Goal: Information Seeking & Learning: Learn about a topic

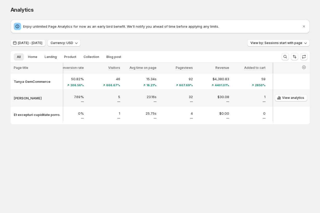
scroll to position [0, 181]
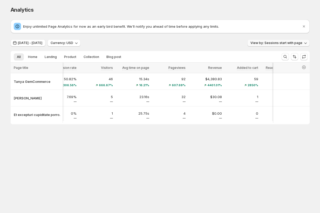
click at [264, 42] on span "View by: Sessions start with page" at bounding box center [276, 43] width 52 height 4
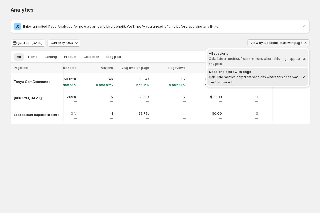
click at [245, 58] on span "Calculate all metrics from sessions where this page appears at any point." at bounding box center [257, 61] width 97 height 9
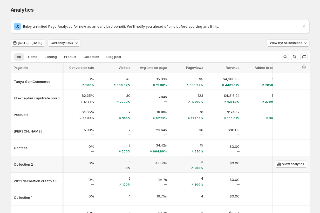
scroll to position [0, 0]
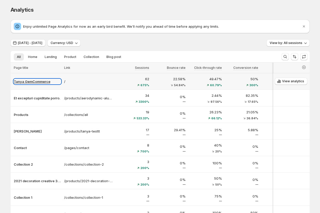
click at [32, 81] on p "Tanya GemCommerce" at bounding box center [37, 81] width 47 height 5
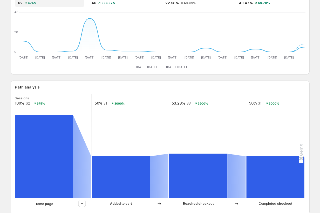
scroll to position [67, 0]
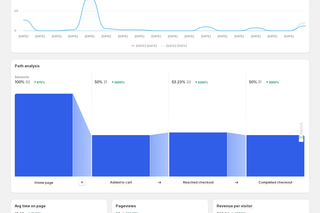
click at [84, 183] on icon "button" at bounding box center [81, 182] width 5 height 5
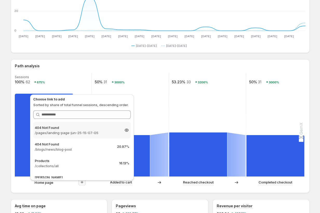
click at [75, 132] on p "/pages/landing-page-jun-25-15-07-05" at bounding box center [77, 132] width 85 height 5
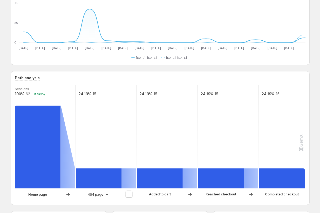
scroll to position [91, 0]
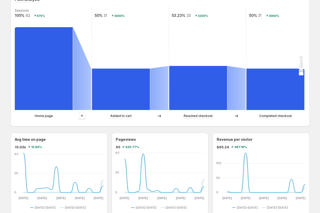
scroll to position [154, 0]
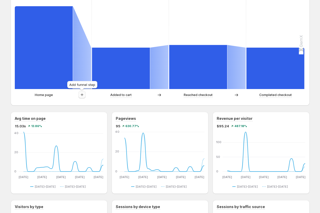
click at [82, 95] on icon "button" at bounding box center [81, 94] width 5 height 5
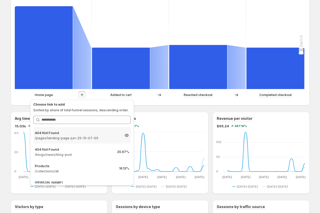
click at [80, 136] on p "/pages/landing-page-jun-25-15-07-05" at bounding box center [77, 138] width 85 height 5
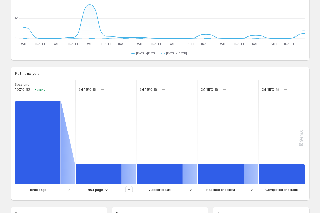
scroll to position [89, 0]
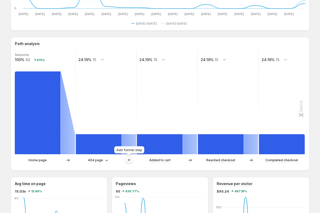
click at [129, 161] on icon "button" at bounding box center [129, 160] width 3 height 3
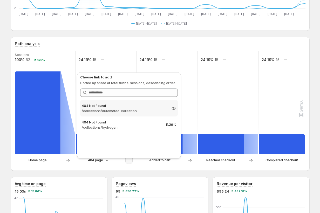
click at [121, 110] on p "/collections/automated-collection" at bounding box center [124, 110] width 85 height 5
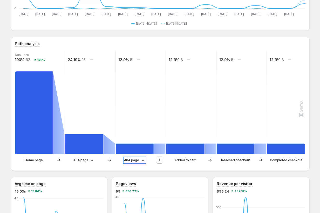
click at [135, 160] on p "404 page" at bounding box center [131, 160] width 15 height 5
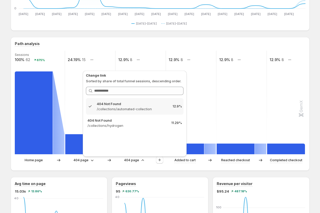
click at [136, 168] on div "Path analysis Sessions 100% 62 675% 24.19% 15 12.9% 8 12.9% 8 12.9% 8 12.9% 8 H…" at bounding box center [160, 104] width 299 height 134
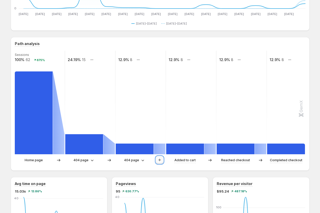
click at [158, 159] on icon "button" at bounding box center [159, 160] width 5 height 5
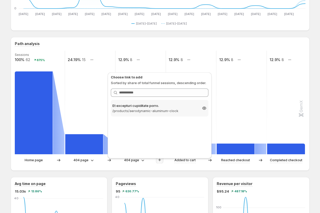
click at [148, 110] on p "/products/aerodynamic-aluminum-clock" at bounding box center [154, 110] width 85 height 5
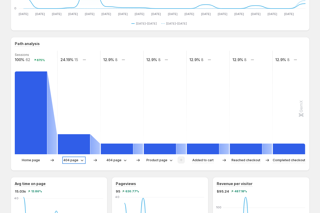
click at [72, 161] on p "404 page" at bounding box center [70, 160] width 15 height 5
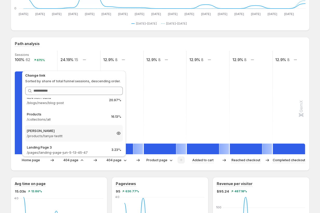
scroll to position [24, 0]
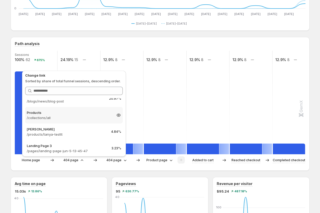
click at [64, 115] on p "/collections/all" at bounding box center [69, 117] width 85 height 5
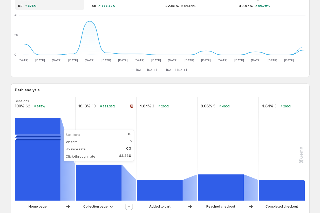
scroll to position [78, 0]
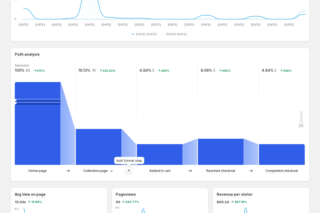
click at [127, 171] on icon "button" at bounding box center [128, 170] width 5 height 5
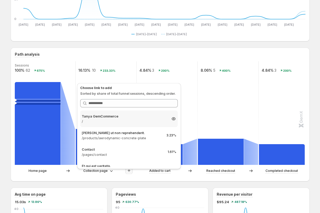
click at [113, 117] on p "Tanya GemCommerce" at bounding box center [124, 116] width 85 height 5
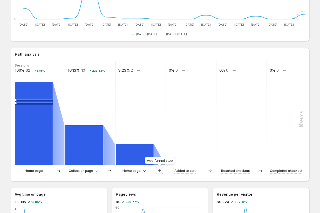
click at [160, 171] on icon "button" at bounding box center [159, 171] width 3 height 3
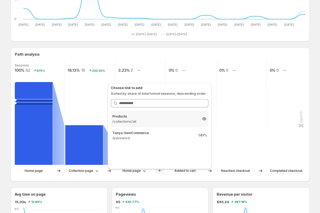
click at [152, 120] on p "/collections/all" at bounding box center [154, 121] width 85 height 5
